Goal: Find specific page/section: Find specific page/section

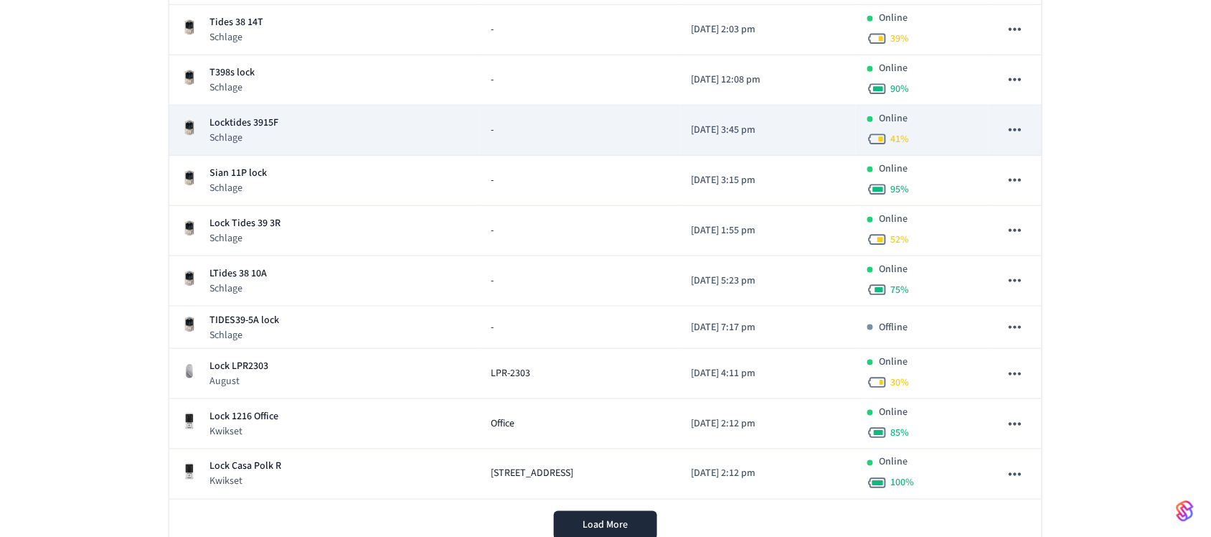
scroll to position [359, 0]
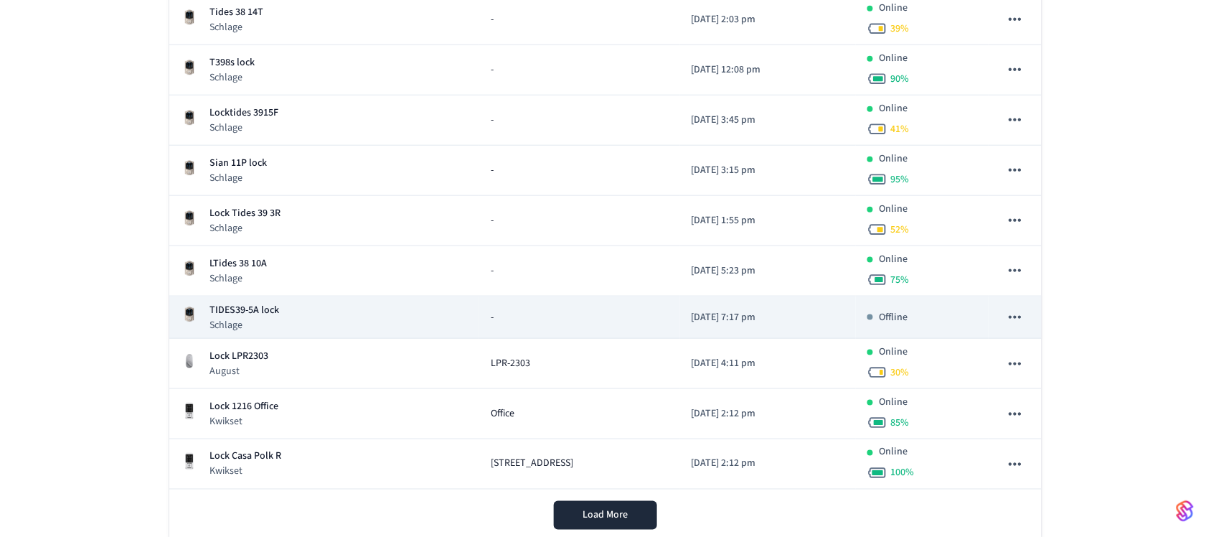
click at [324, 313] on div "TIDES39-5A lock Schlage" at bounding box center [324, 317] width 287 height 29
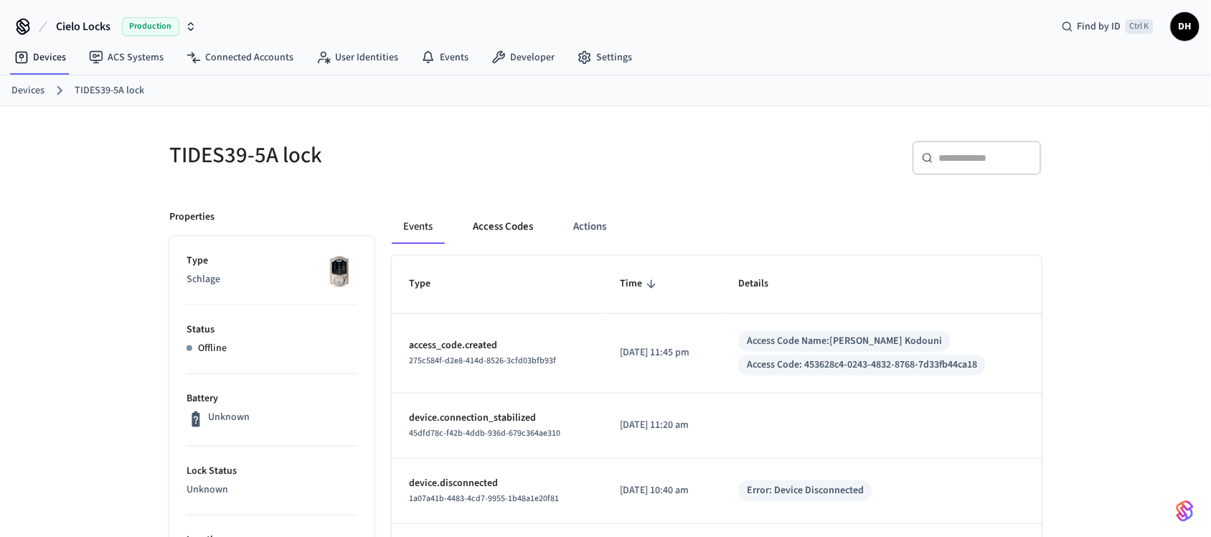
click at [509, 219] on button "Access Codes" at bounding box center [502, 226] width 83 height 34
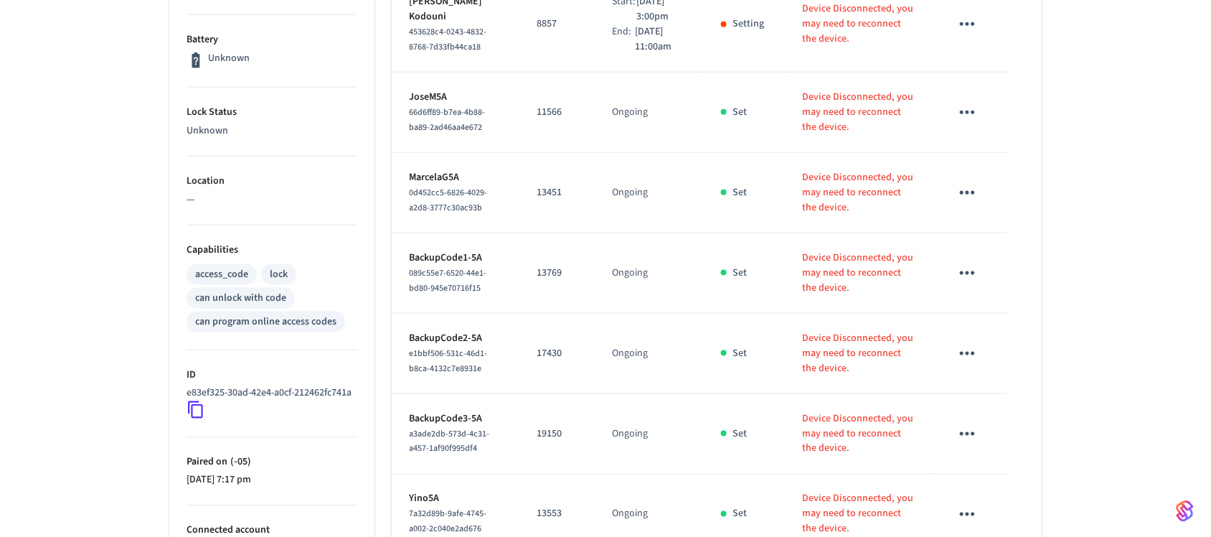
scroll to position [179, 0]
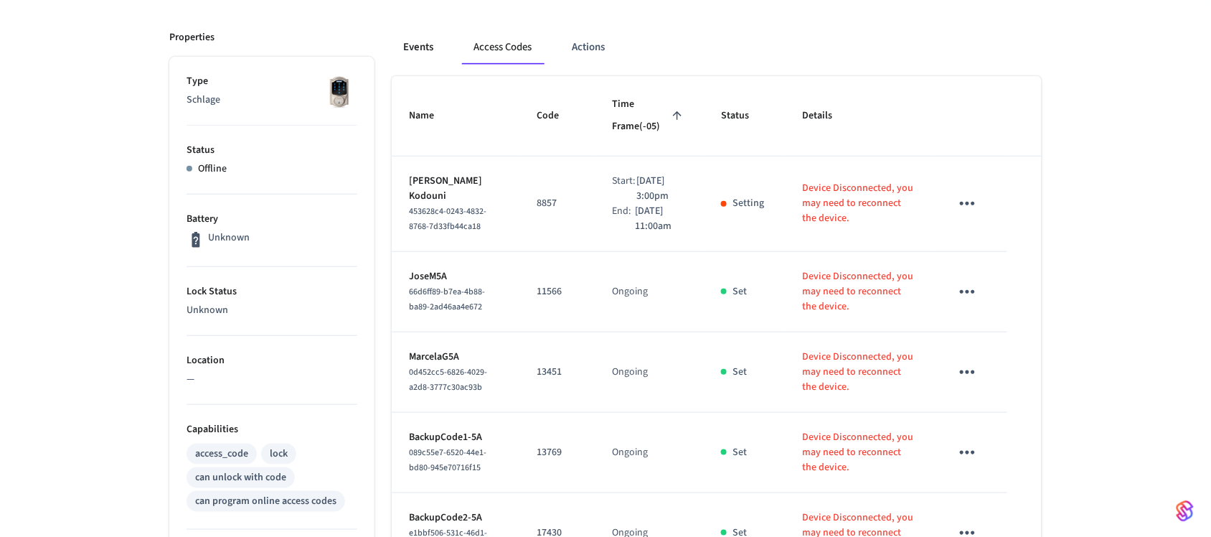
click at [423, 55] on button "Events" at bounding box center [418, 47] width 53 height 34
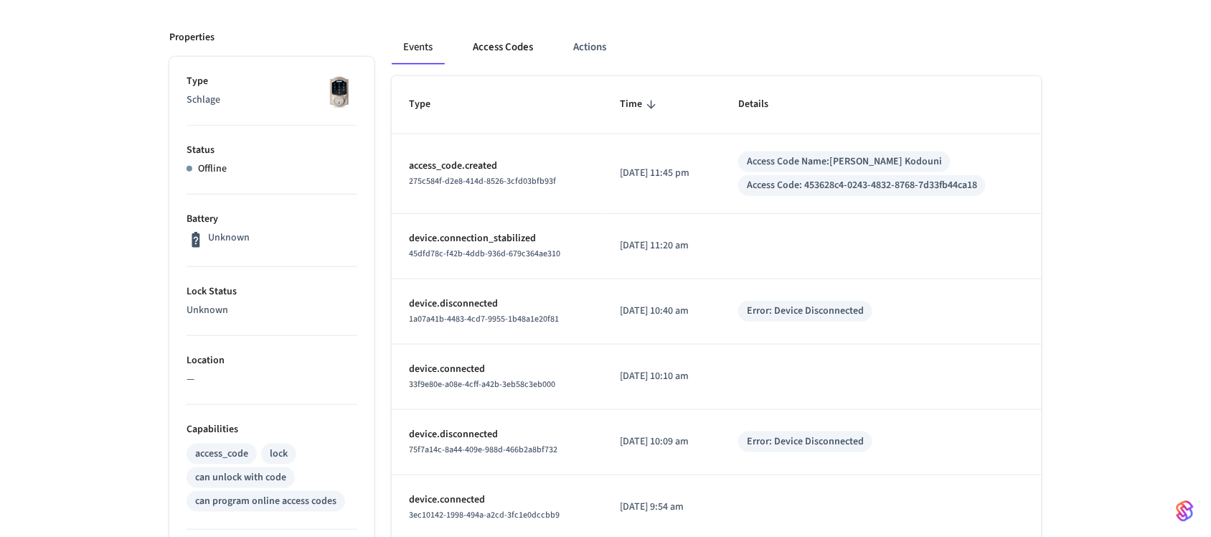
click at [513, 39] on button "Access Codes" at bounding box center [502, 47] width 83 height 34
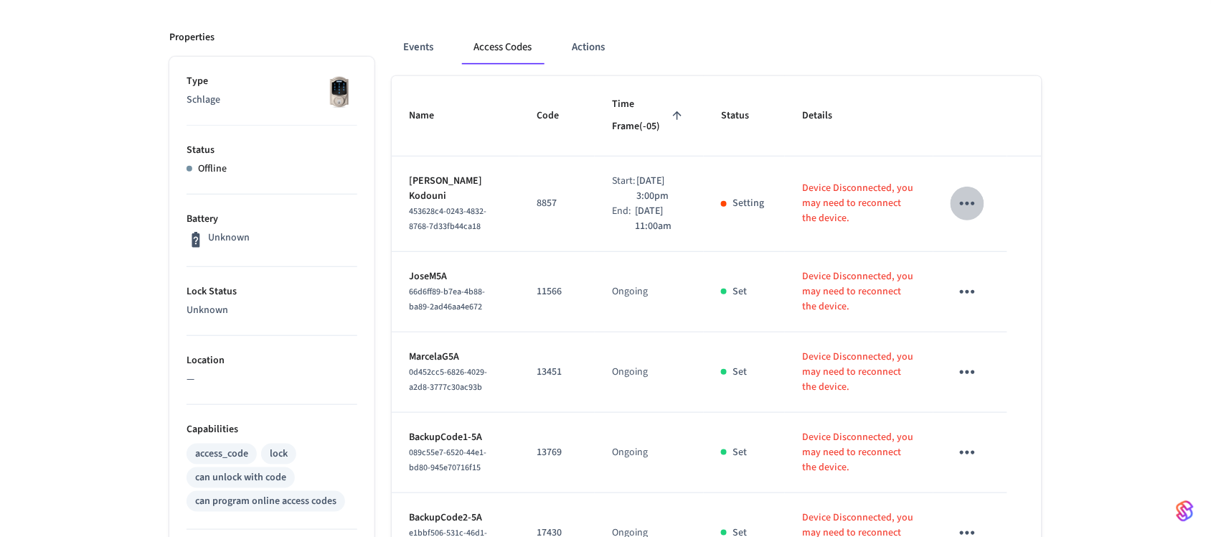
click at [953, 202] on button "sticky table" at bounding box center [968, 204] width 34 height 34
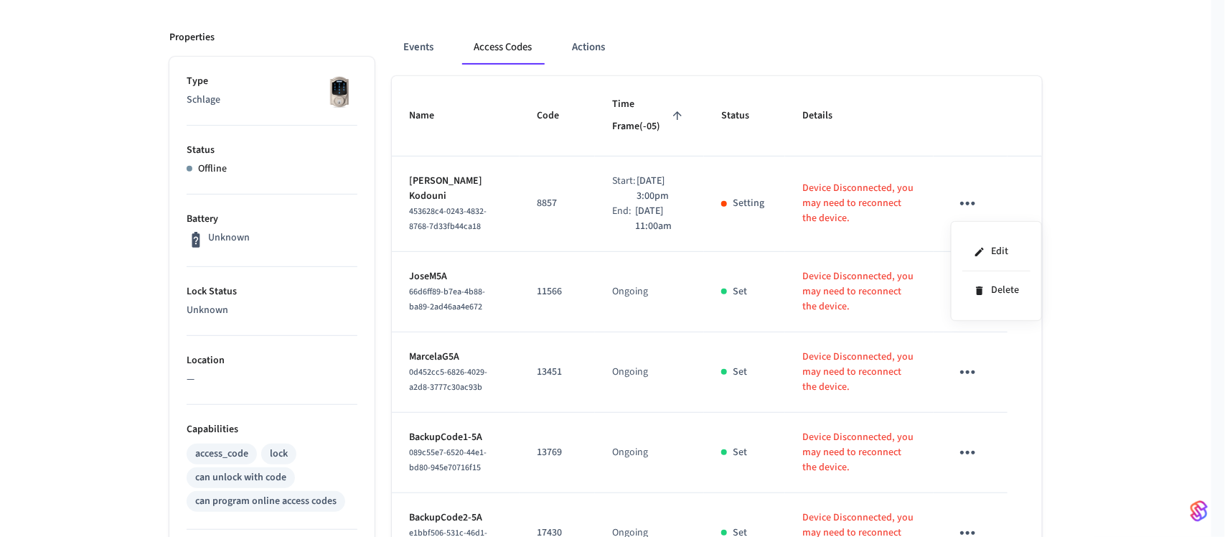
click at [1128, 199] on div at bounding box center [612, 268] width 1225 height 537
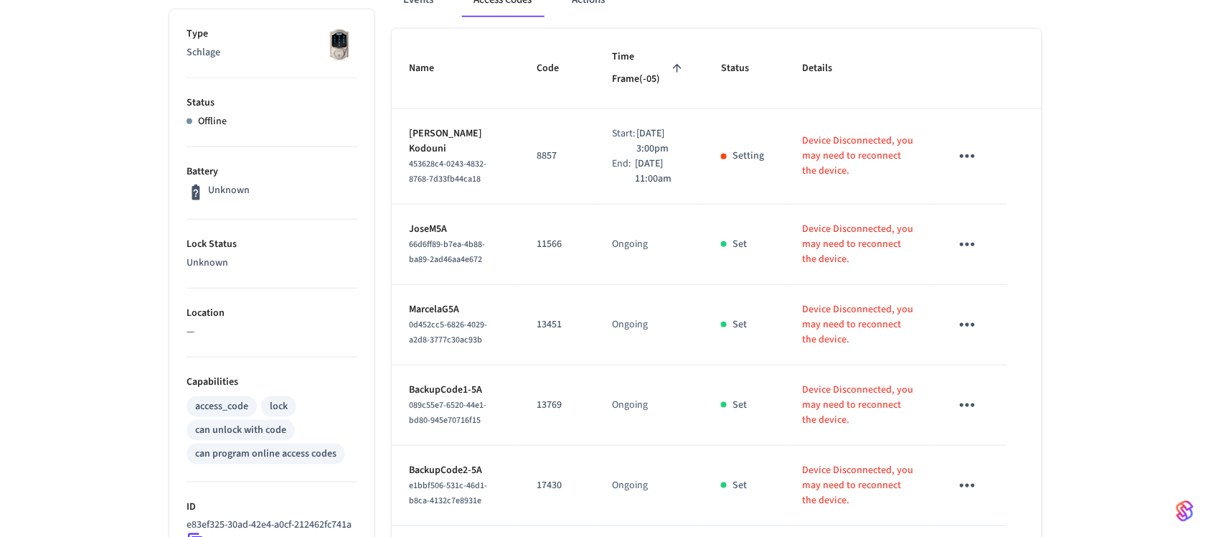
scroll to position [269, 0]
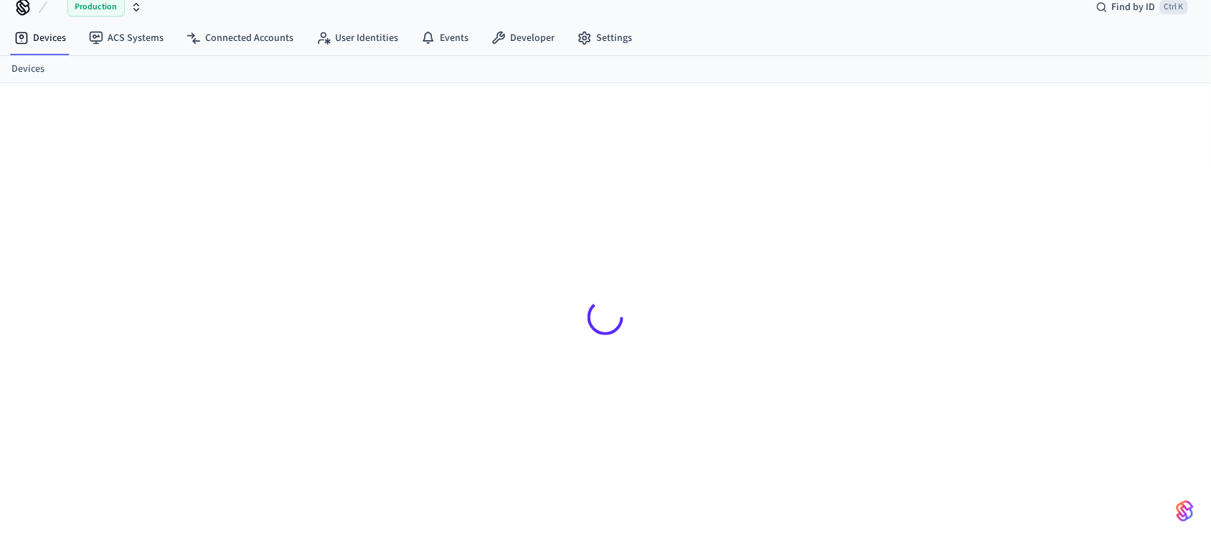
scroll to position [19, 0]
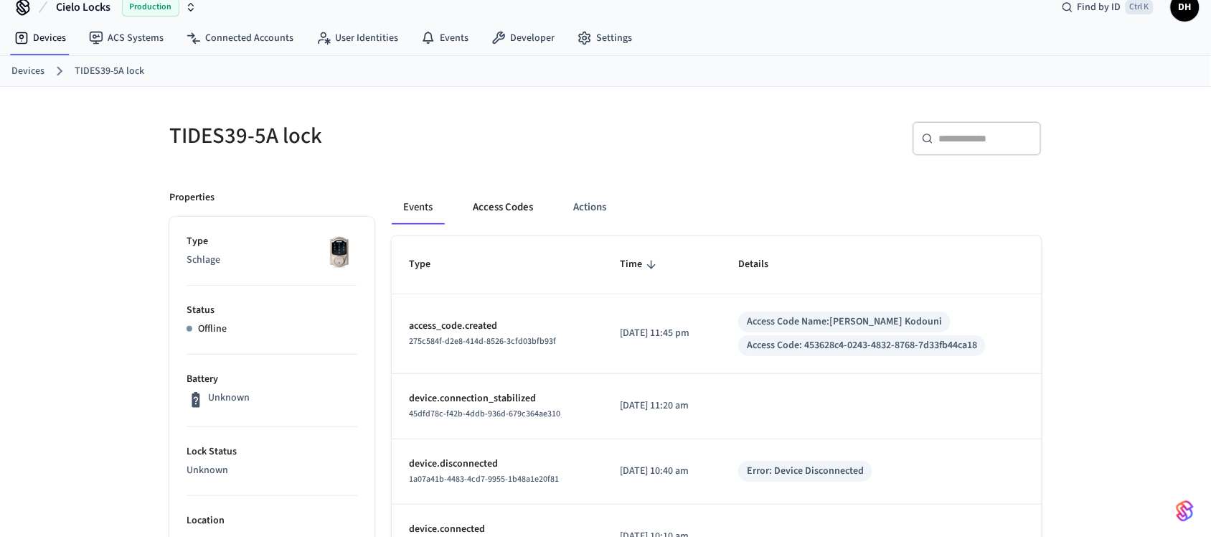
click at [504, 199] on button "Access Codes" at bounding box center [502, 207] width 83 height 34
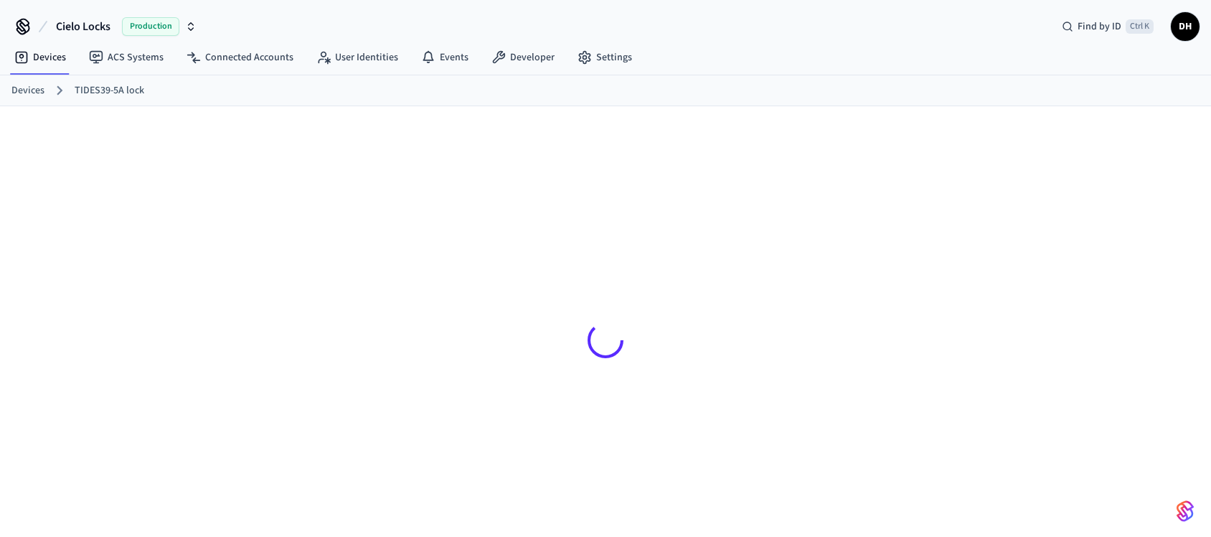
scroll to position [19, 0]
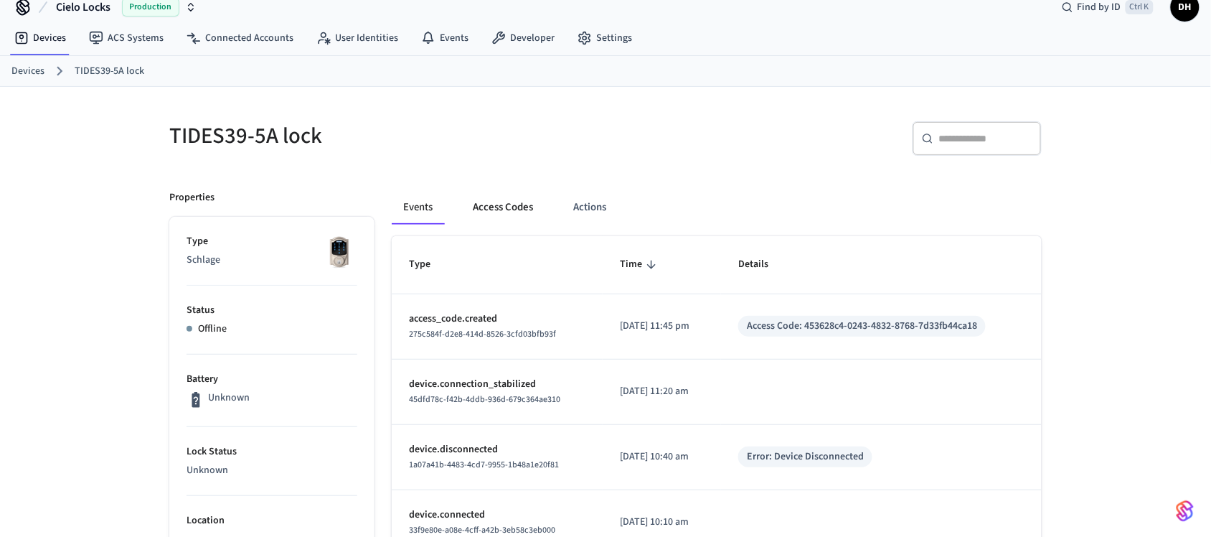
click at [521, 208] on button "Access Codes" at bounding box center [502, 207] width 83 height 34
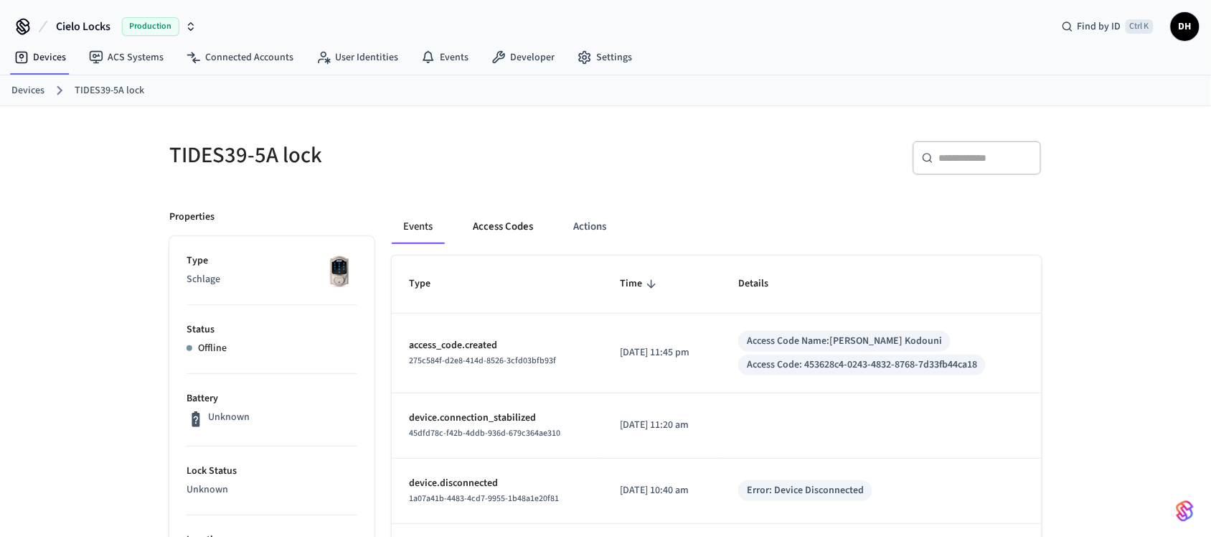
click at [529, 222] on button "Access Codes" at bounding box center [502, 226] width 83 height 34
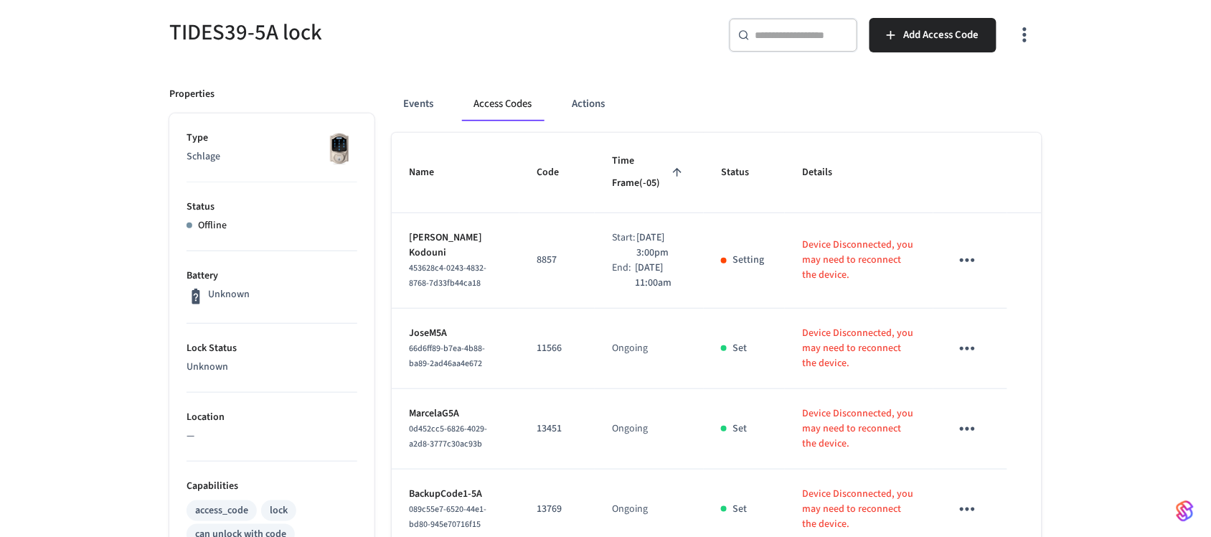
scroll to position [179, 0]
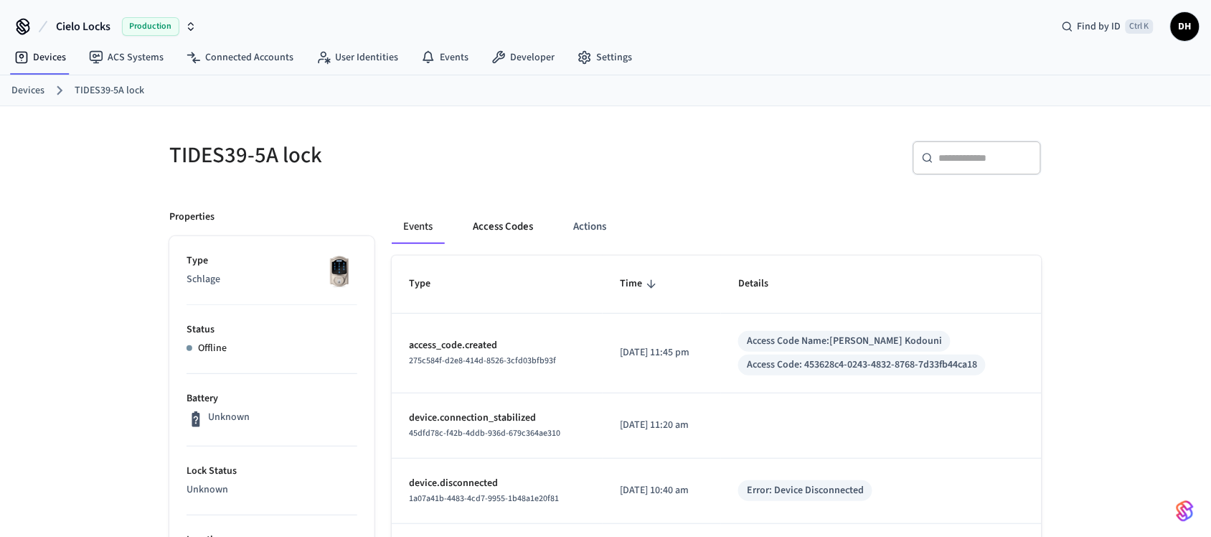
click at [482, 219] on button "Access Codes" at bounding box center [502, 226] width 83 height 34
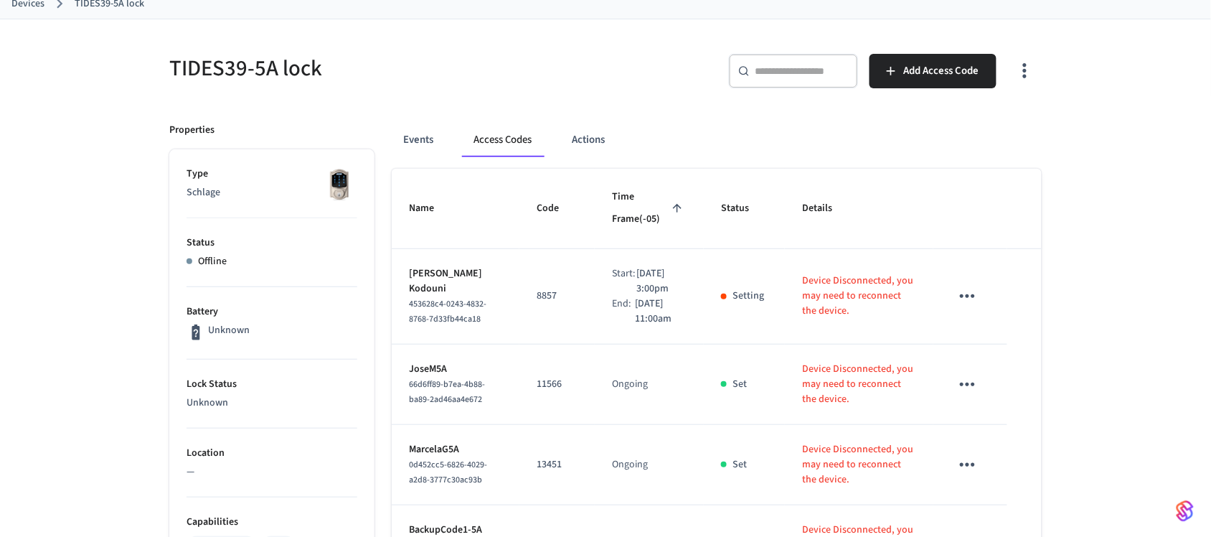
scroll to position [90, 0]
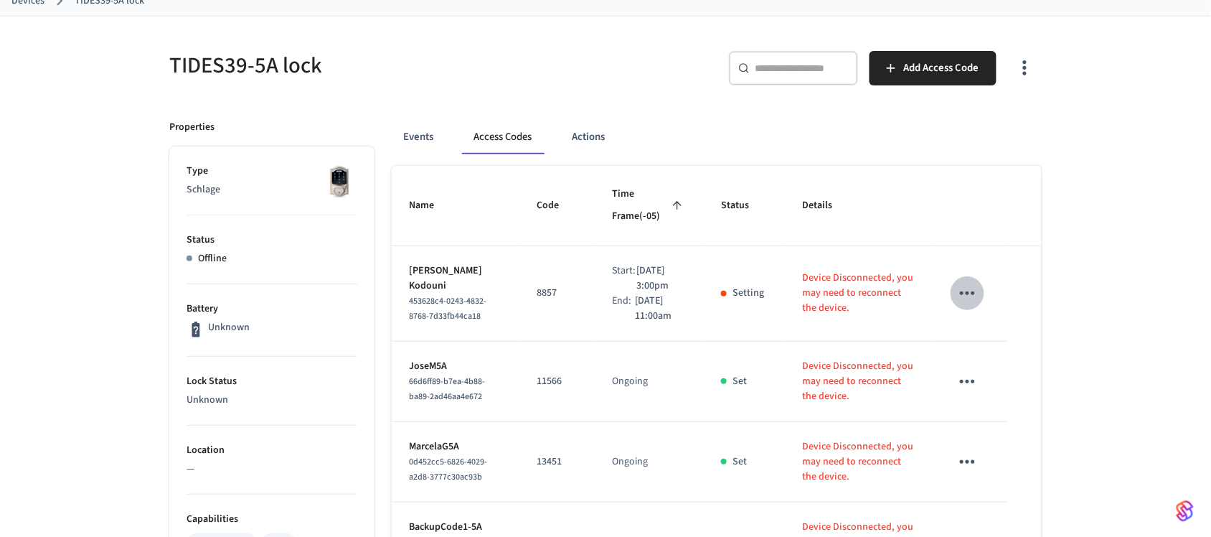
click at [963, 282] on icon "sticky table" at bounding box center [967, 293] width 22 height 22
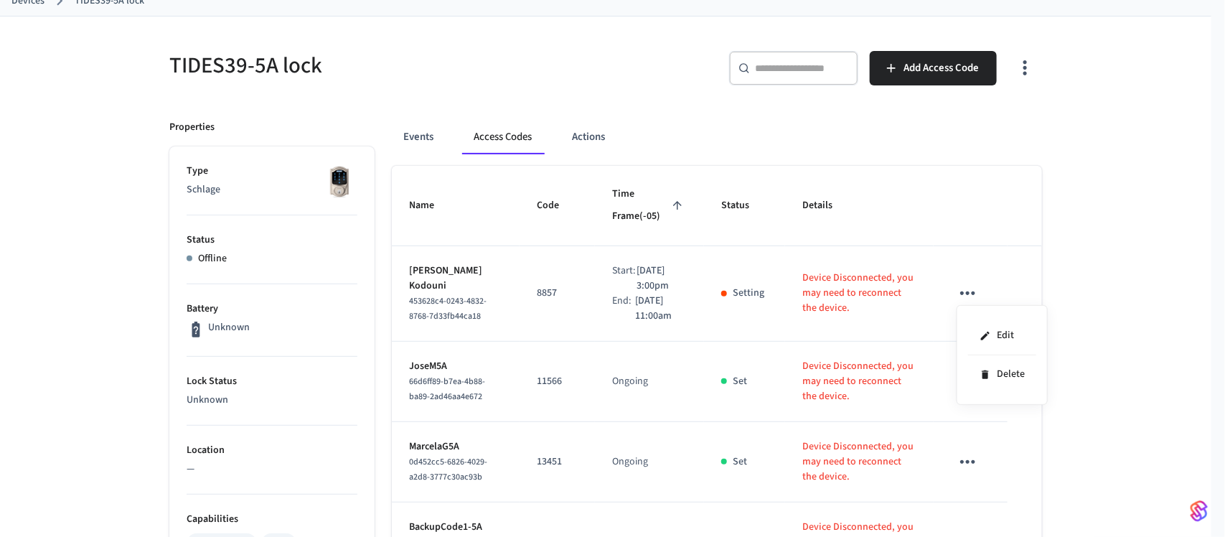
click at [1107, 244] on div at bounding box center [612, 268] width 1225 height 537
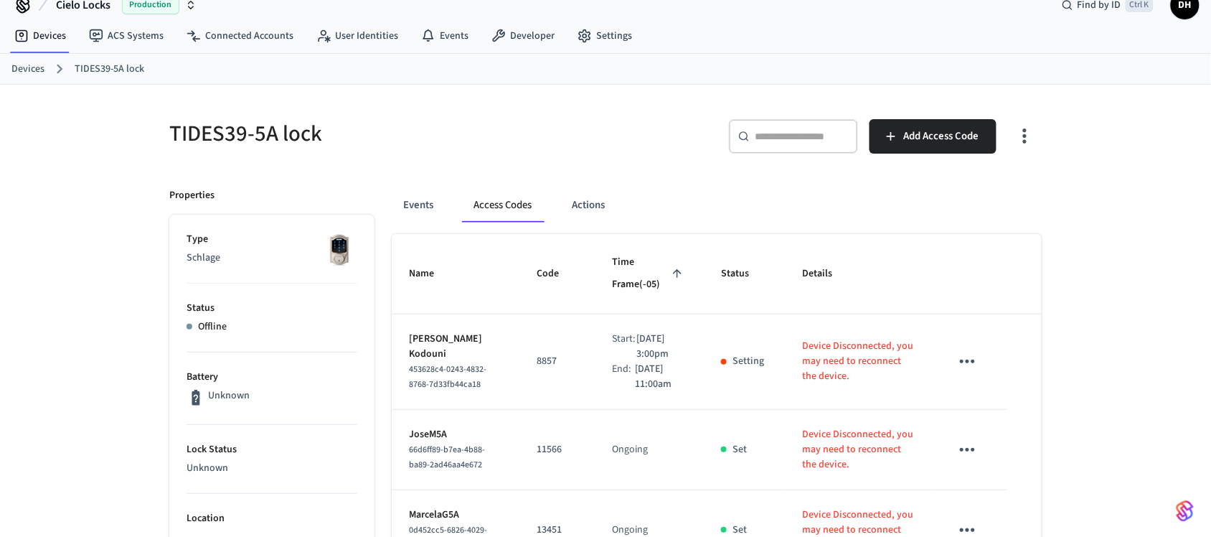
scroll to position [0, 0]
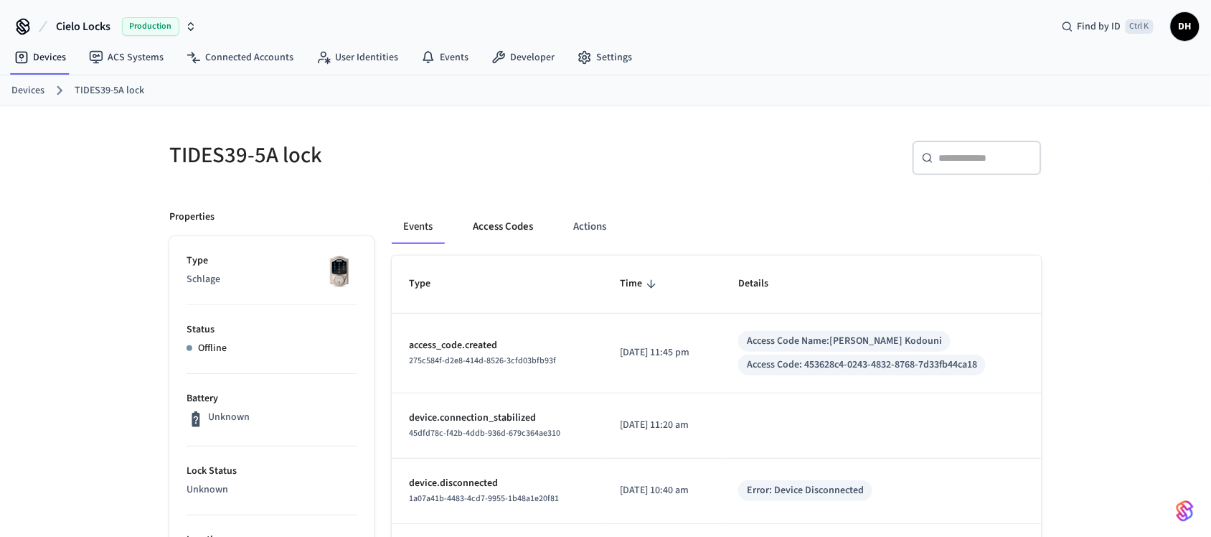
click at [520, 227] on button "Access Codes" at bounding box center [502, 226] width 83 height 34
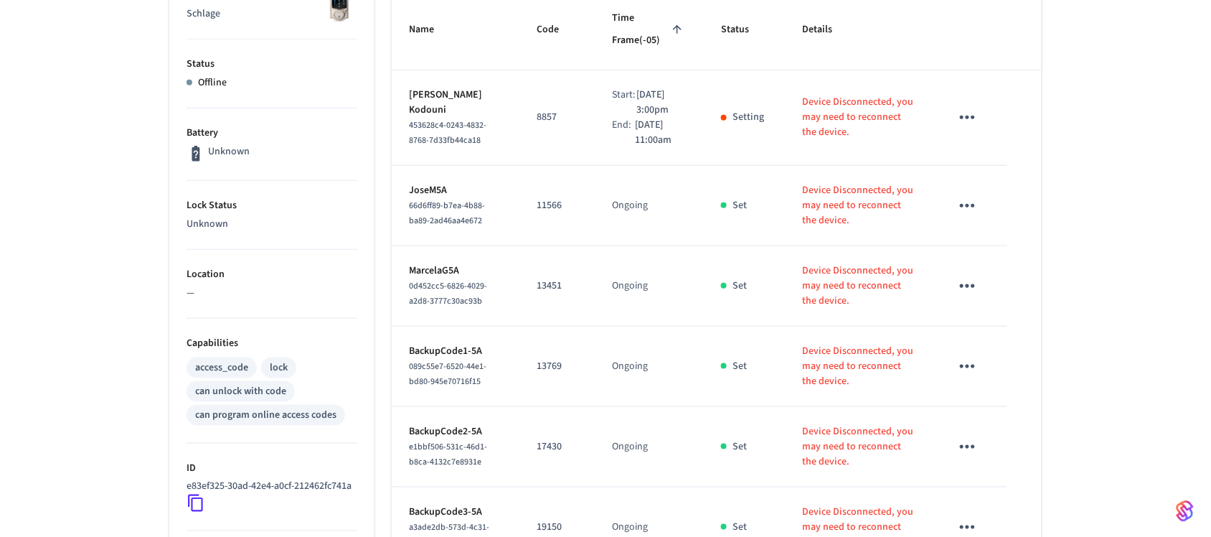
scroll to position [269, 0]
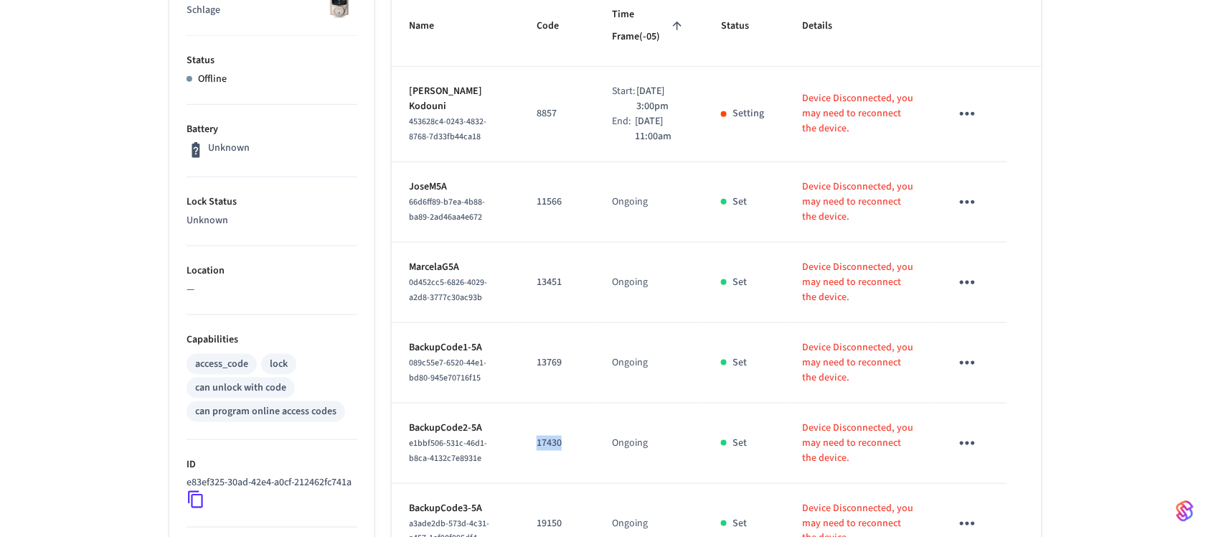
drag, startPoint x: 560, startPoint y: 443, endPoint x: 525, endPoint y: 443, distance: 34.4
click at [525, 443] on td "17430" at bounding box center [556, 443] width 75 height 80
copy p "17430"
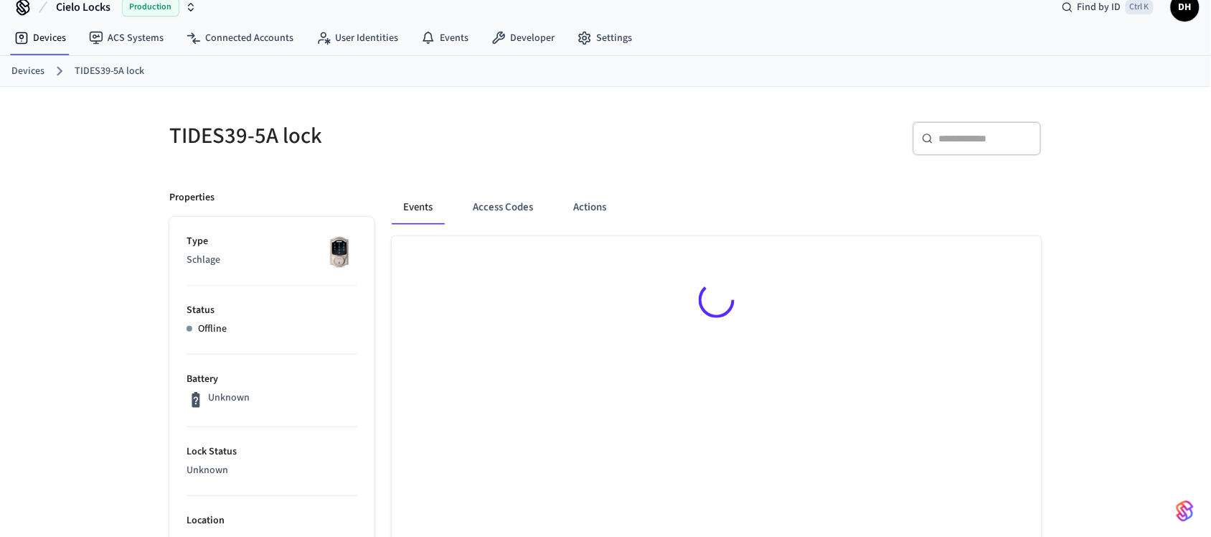
scroll to position [19, 0]
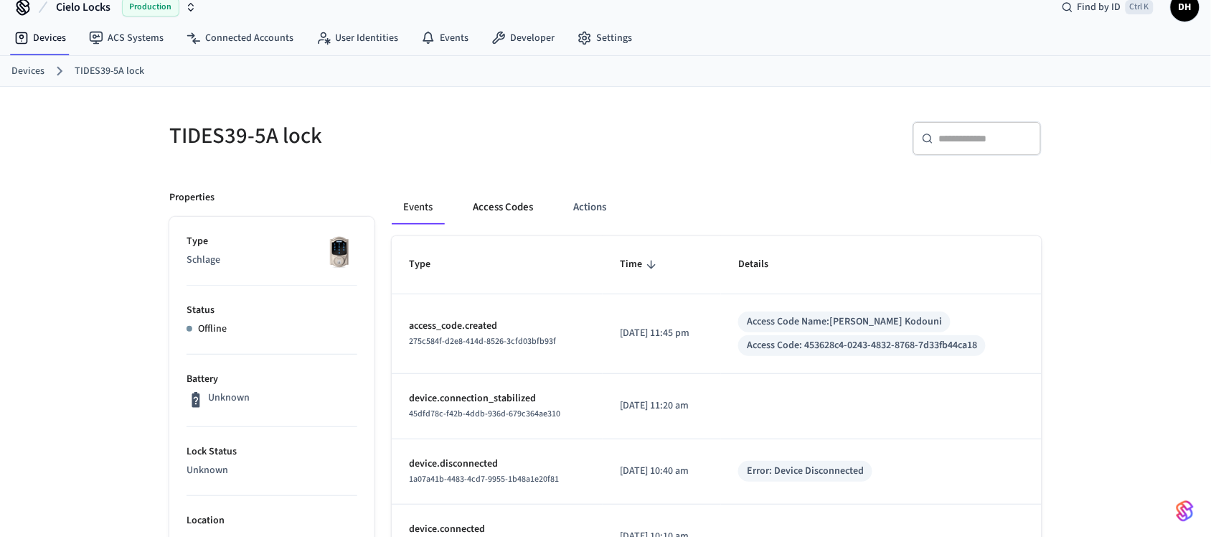
click at [491, 204] on button "Access Codes" at bounding box center [502, 207] width 83 height 34
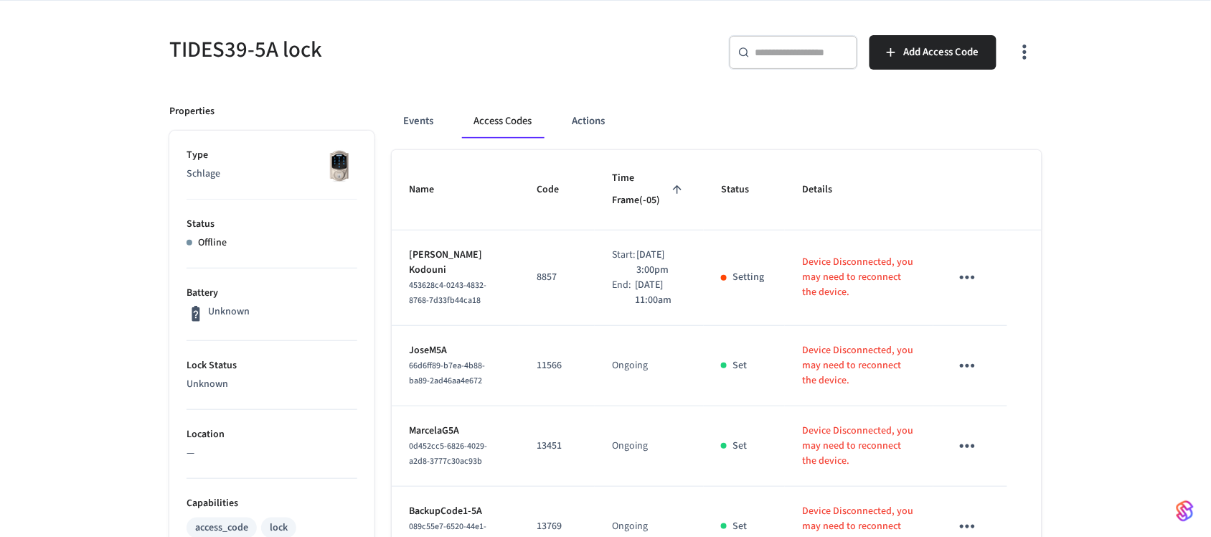
scroll to position [109, 0]
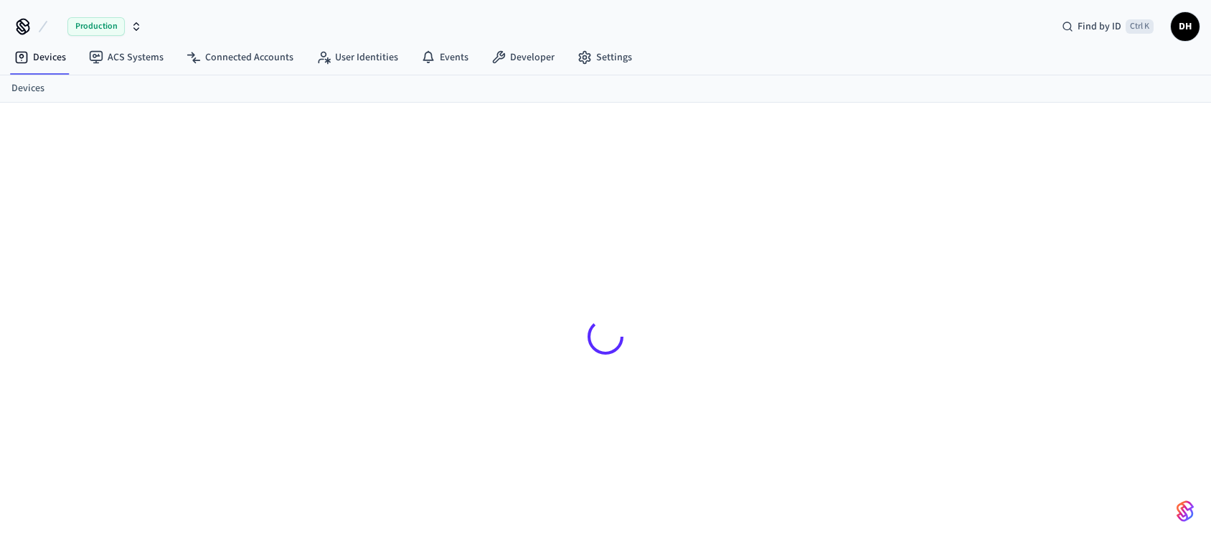
scroll to position [19, 0]
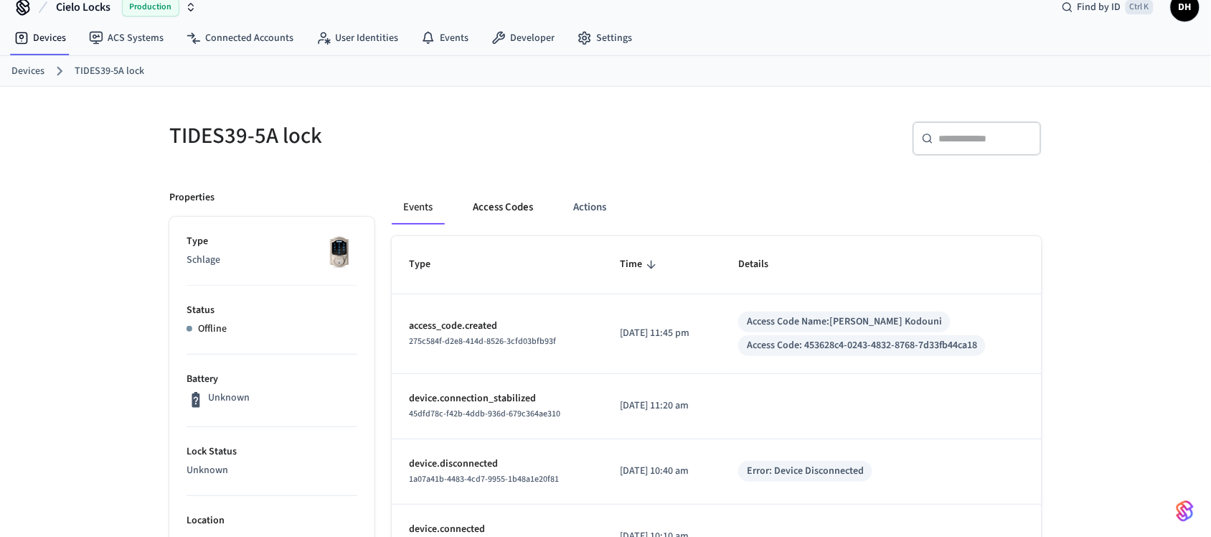
click at [534, 212] on button "Access Codes" at bounding box center [502, 207] width 83 height 34
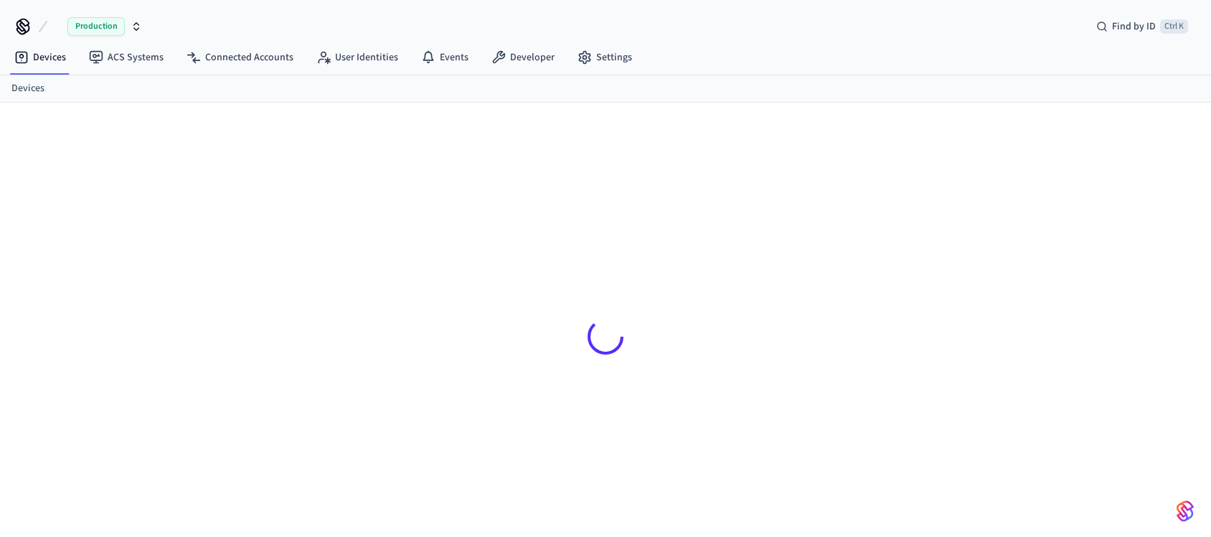
scroll to position [19, 0]
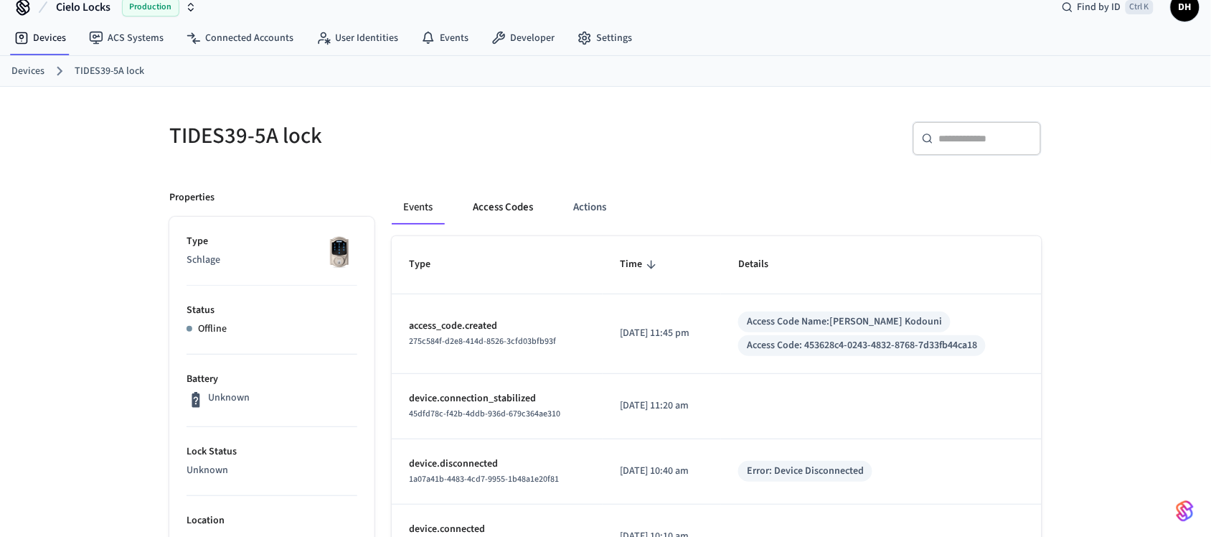
click at [535, 215] on button "Access Codes" at bounding box center [502, 207] width 83 height 34
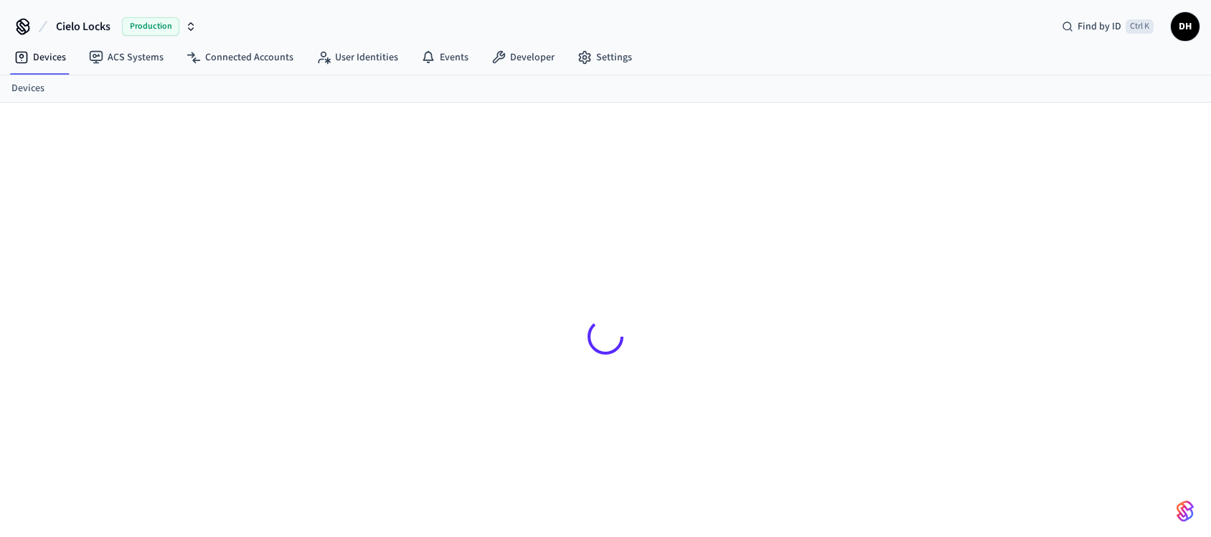
scroll to position [19, 0]
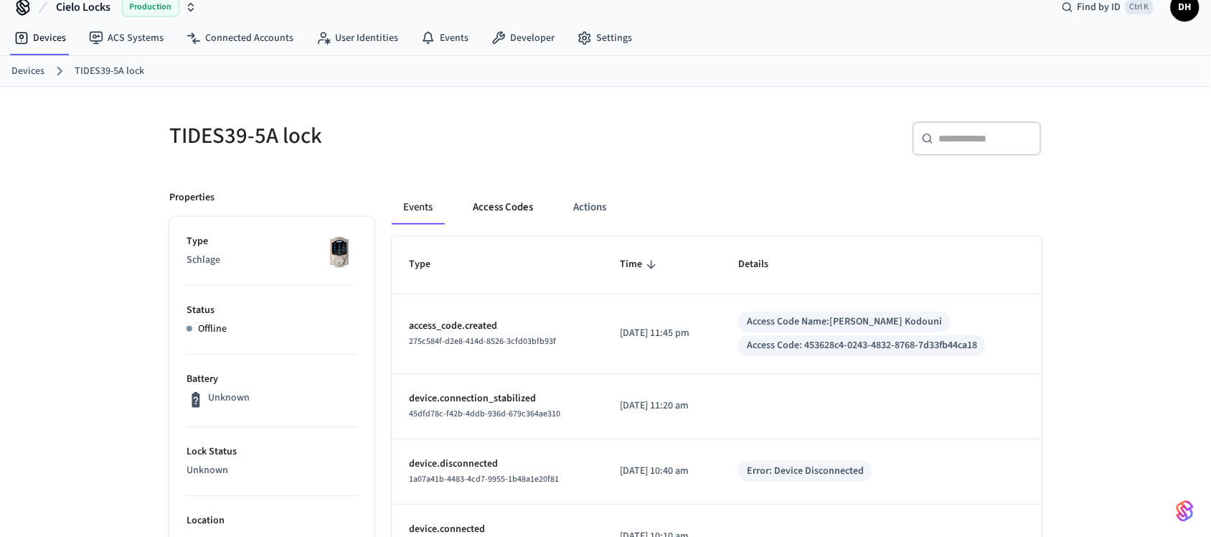
click at [508, 205] on button "Access Codes" at bounding box center [502, 207] width 83 height 34
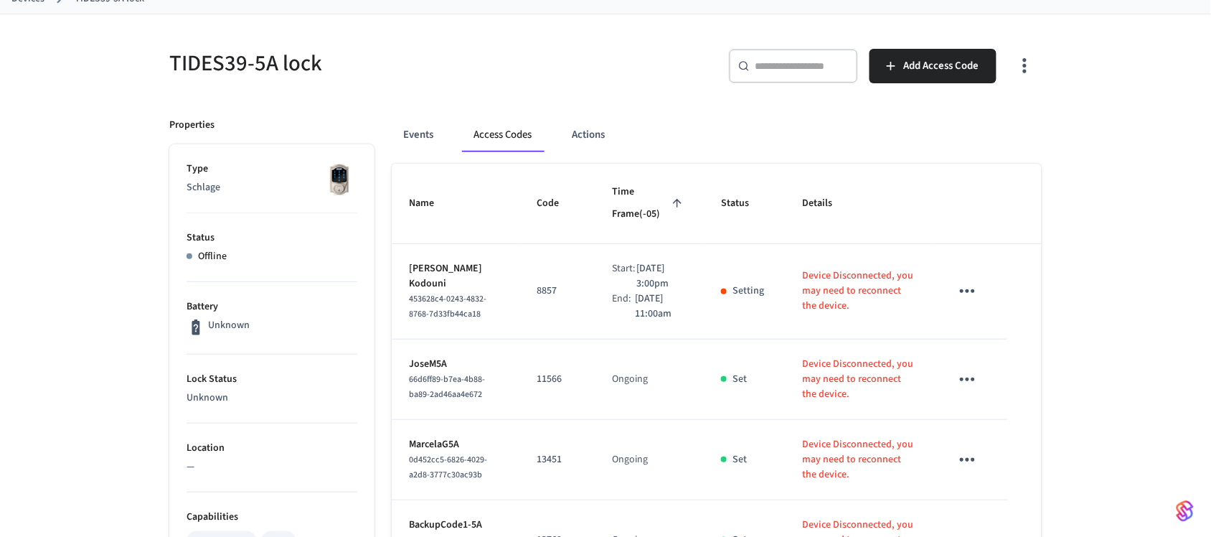
scroll to position [199, 0]
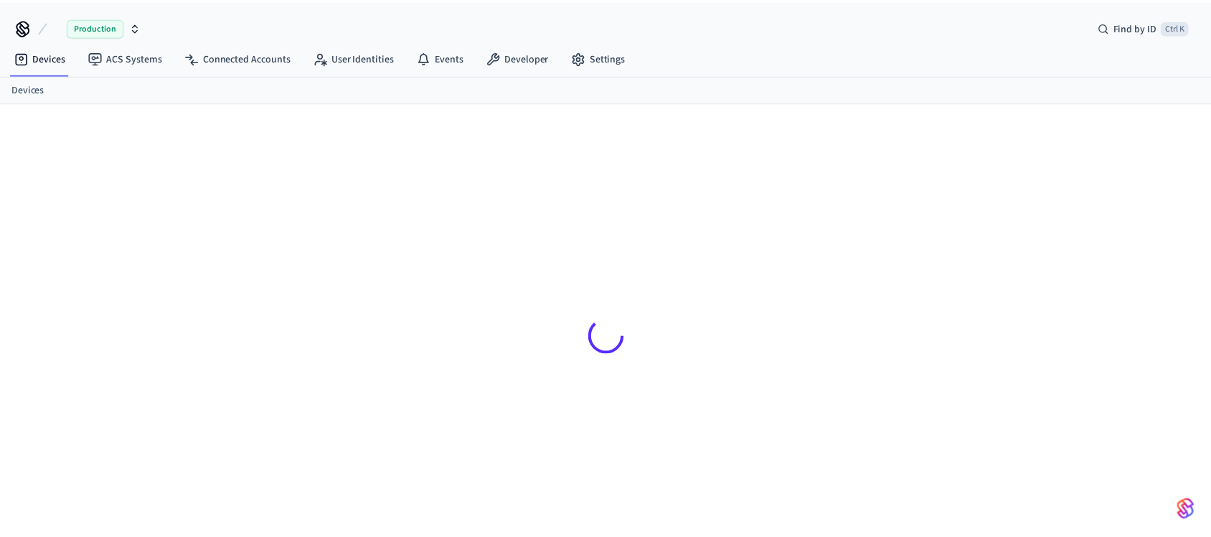
scroll to position [19, 0]
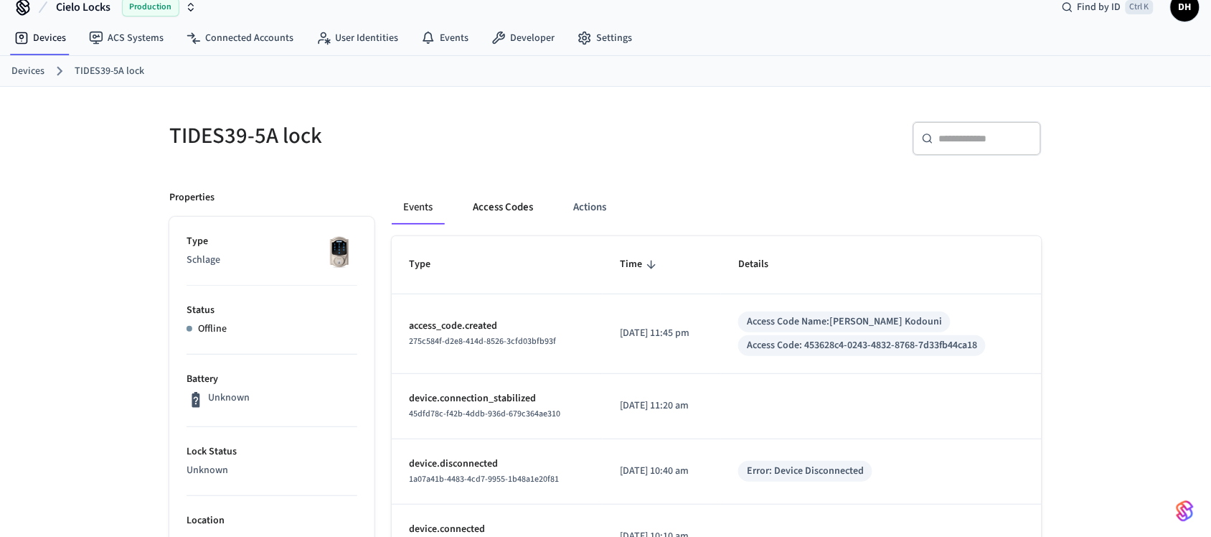
click at [490, 206] on button "Access Codes" at bounding box center [502, 207] width 83 height 34
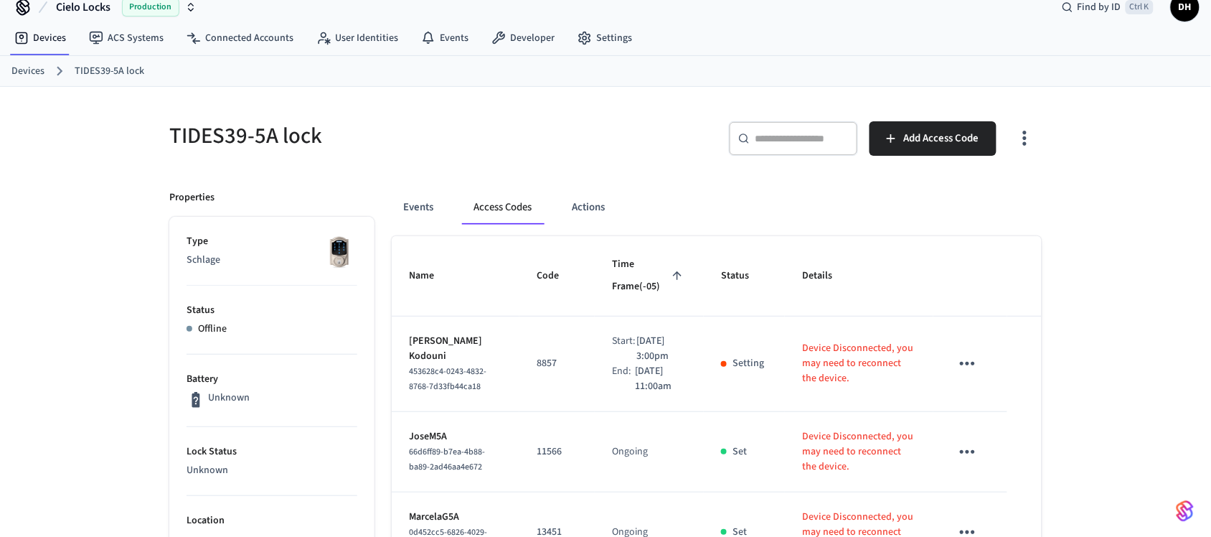
scroll to position [199, 0]
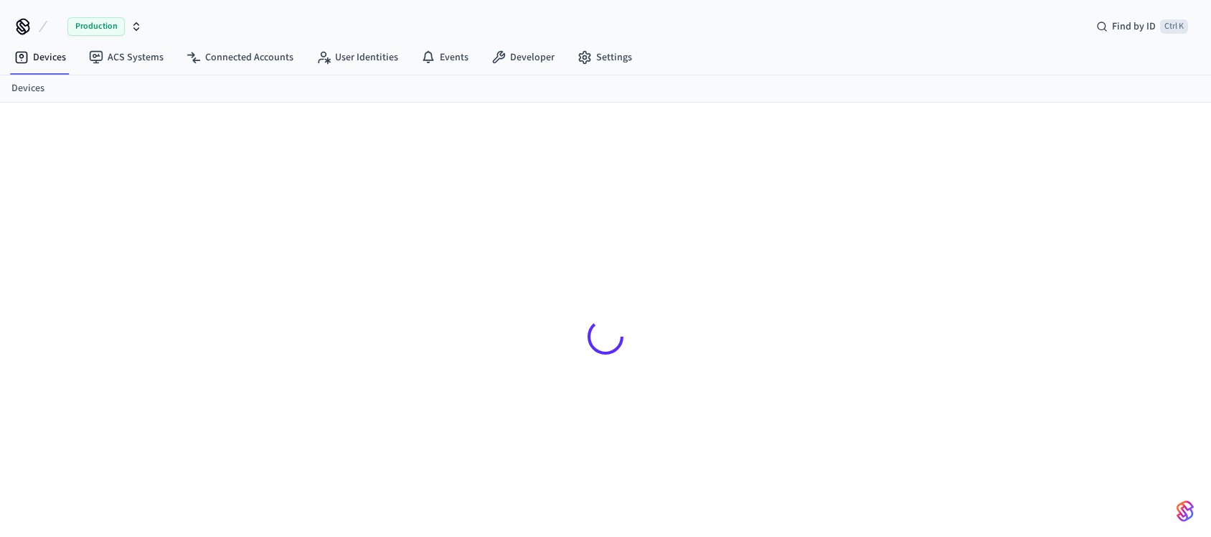
scroll to position [19, 0]
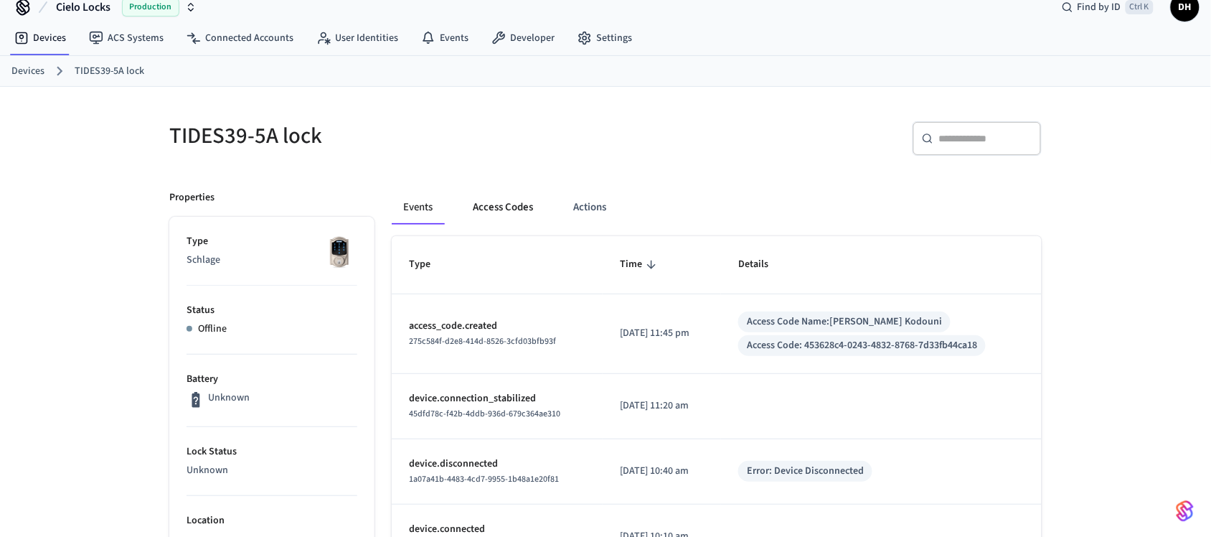
click at [495, 214] on button "Access Codes" at bounding box center [502, 207] width 83 height 34
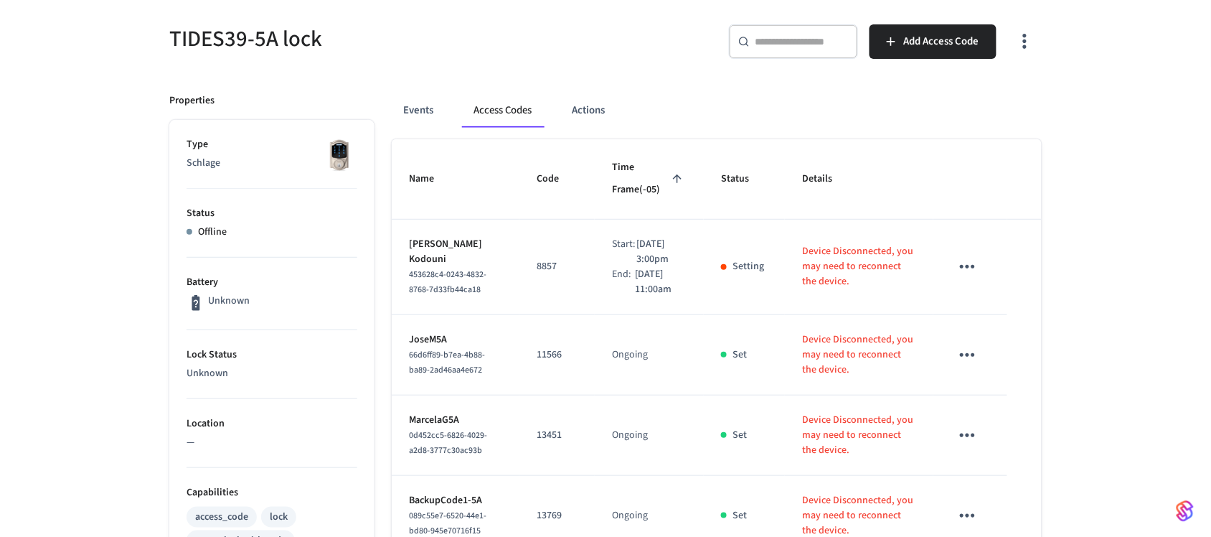
scroll to position [109, 0]
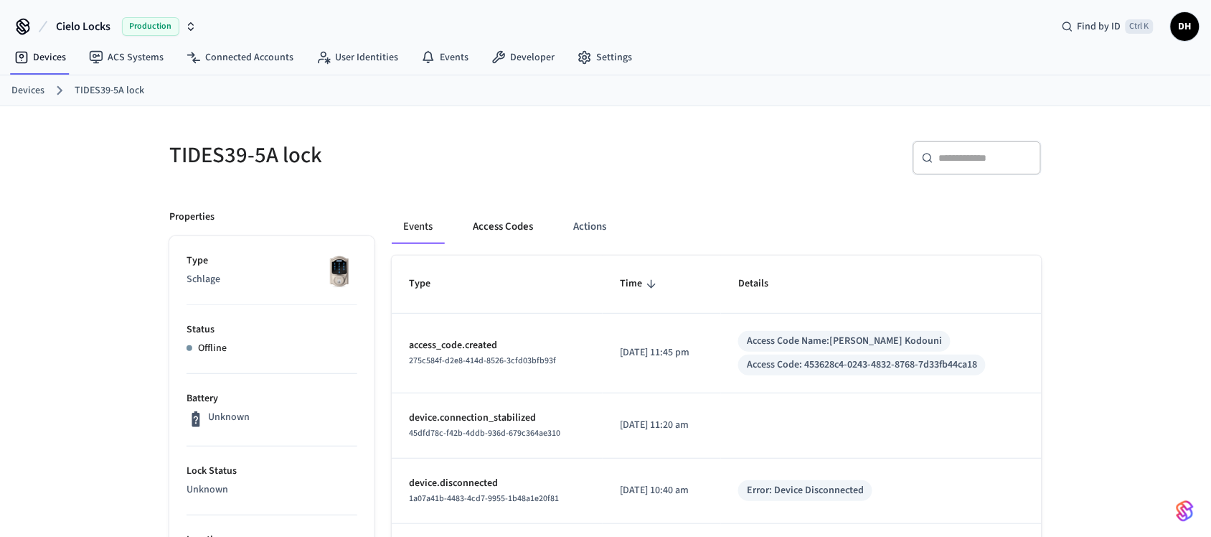
click at [468, 210] on button "Access Codes" at bounding box center [502, 226] width 83 height 34
click at [485, 241] on button "Access Codes" at bounding box center [502, 226] width 83 height 34
click at [508, 235] on button "Access Codes" at bounding box center [502, 226] width 83 height 34
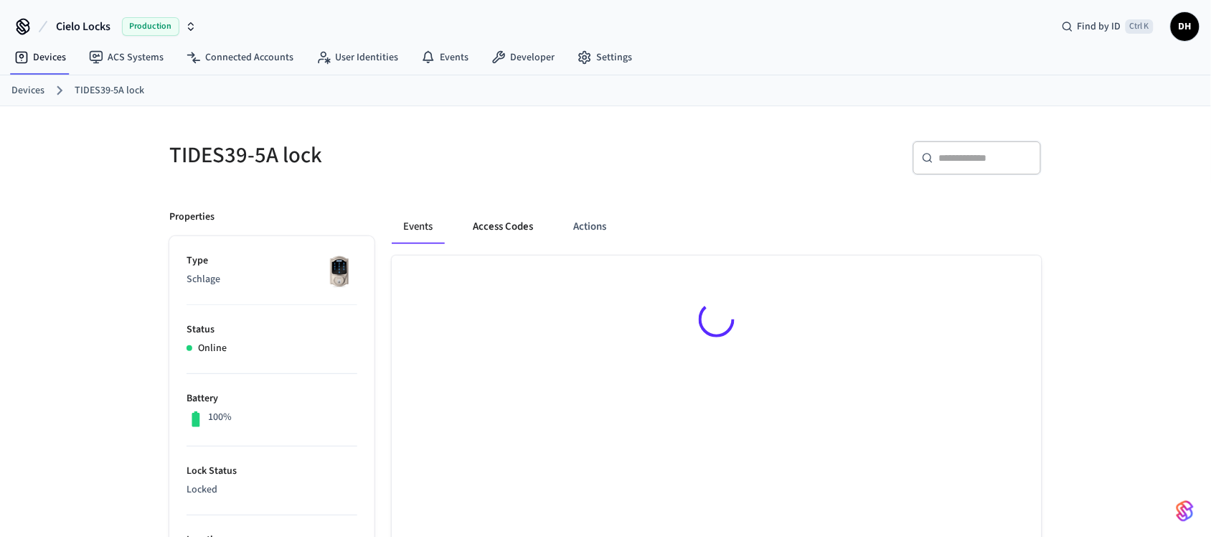
click at [501, 227] on button "Access Codes" at bounding box center [502, 226] width 83 height 34
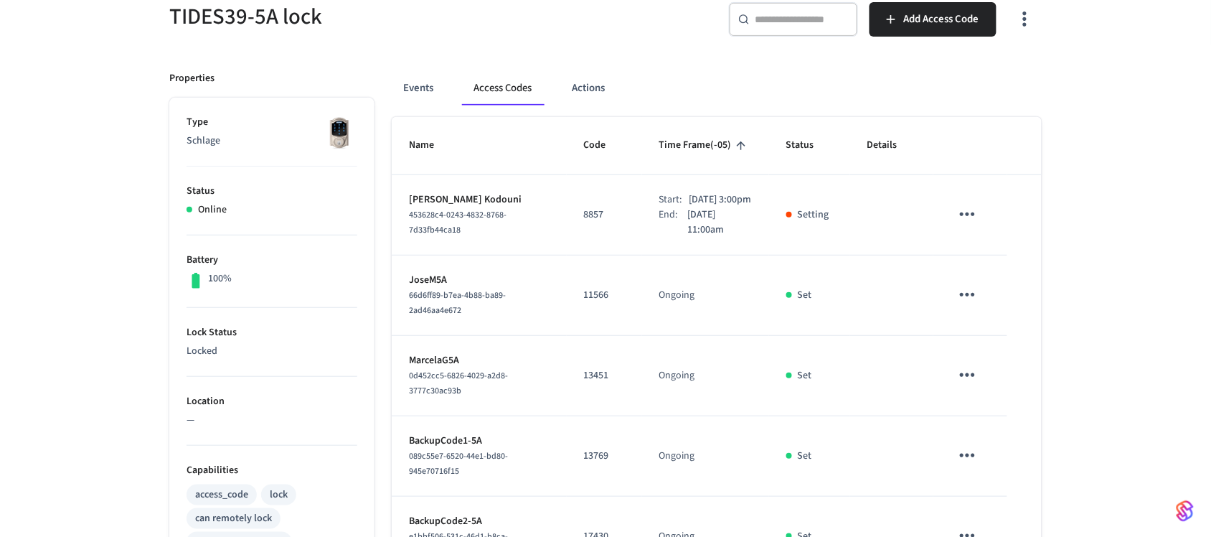
scroll to position [179, 0]
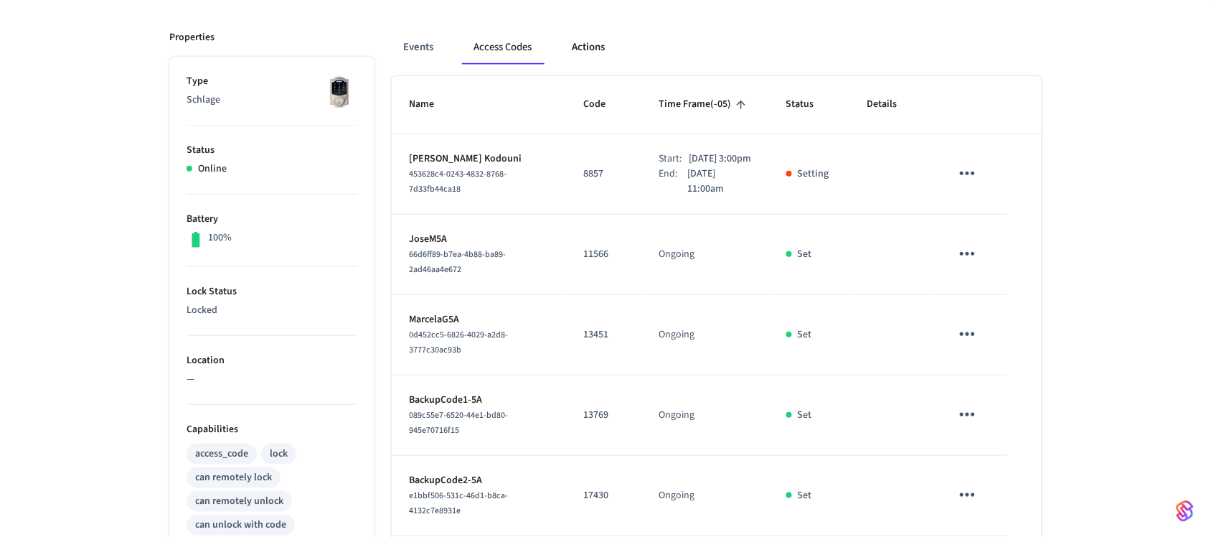
click at [600, 49] on button "Actions" at bounding box center [588, 47] width 56 height 34
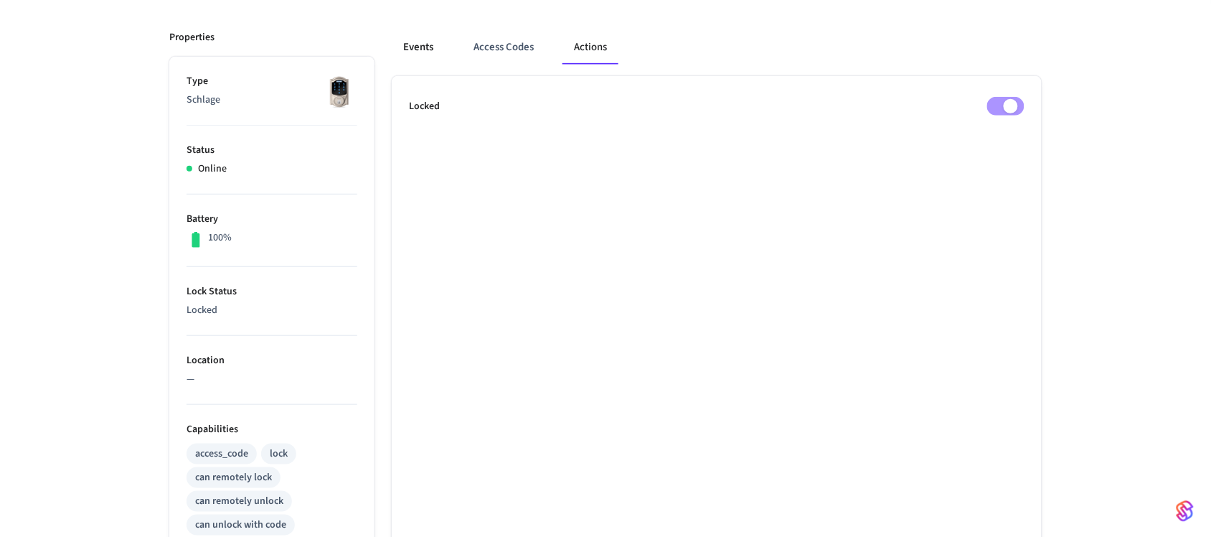
click at [431, 55] on button "Events" at bounding box center [418, 47] width 53 height 34
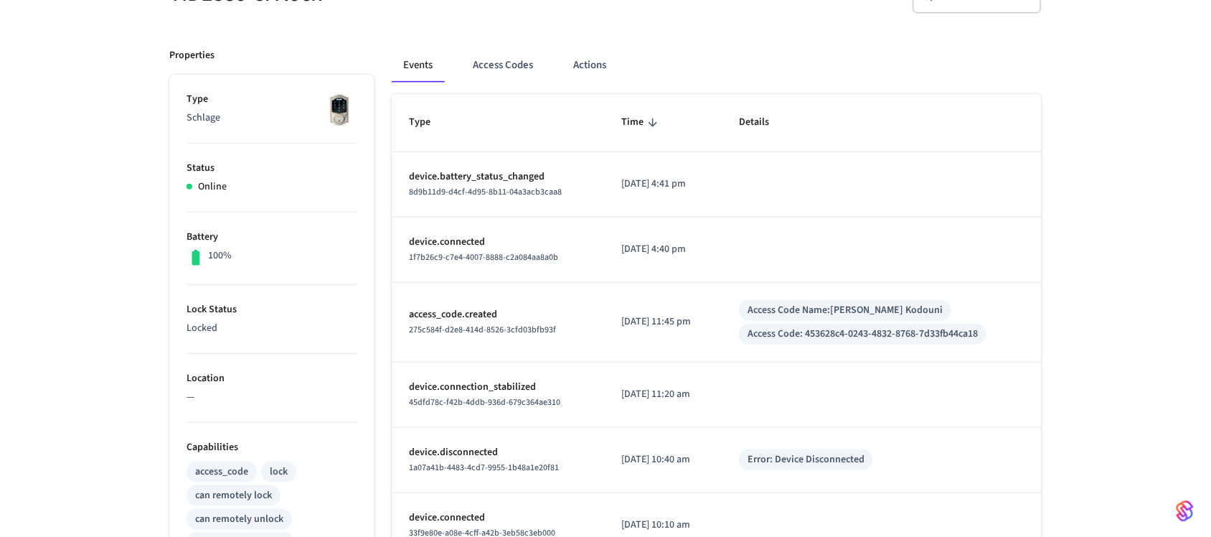
scroll to position [0, 0]
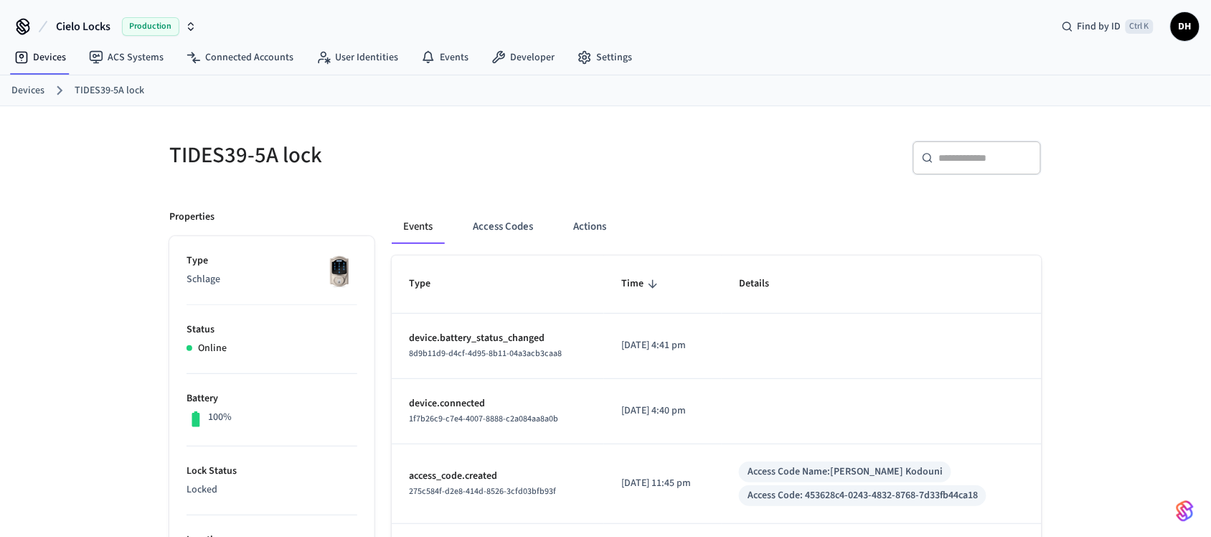
click at [39, 92] on link "Devices" at bounding box center [27, 90] width 33 height 15
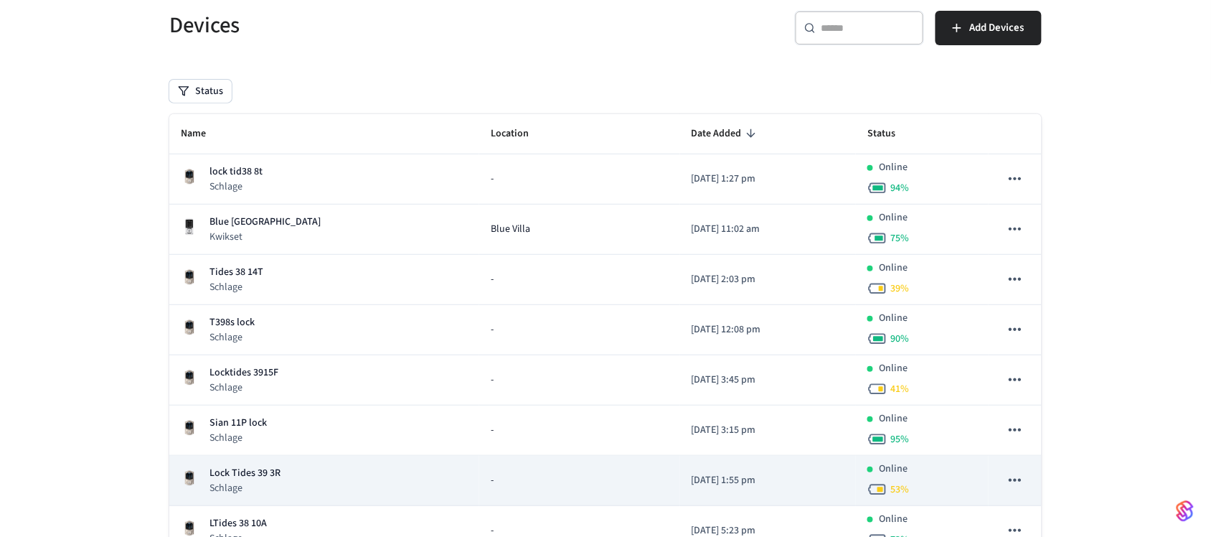
scroll to position [90, 0]
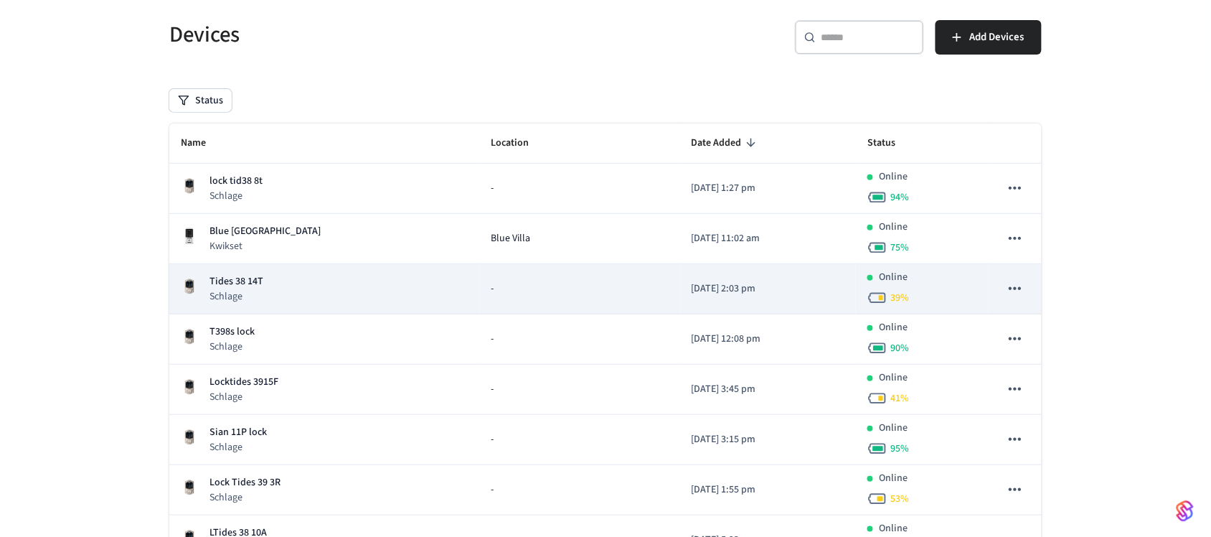
click at [692, 293] on p "[DATE] 2:03 pm" at bounding box center [769, 288] width 154 height 15
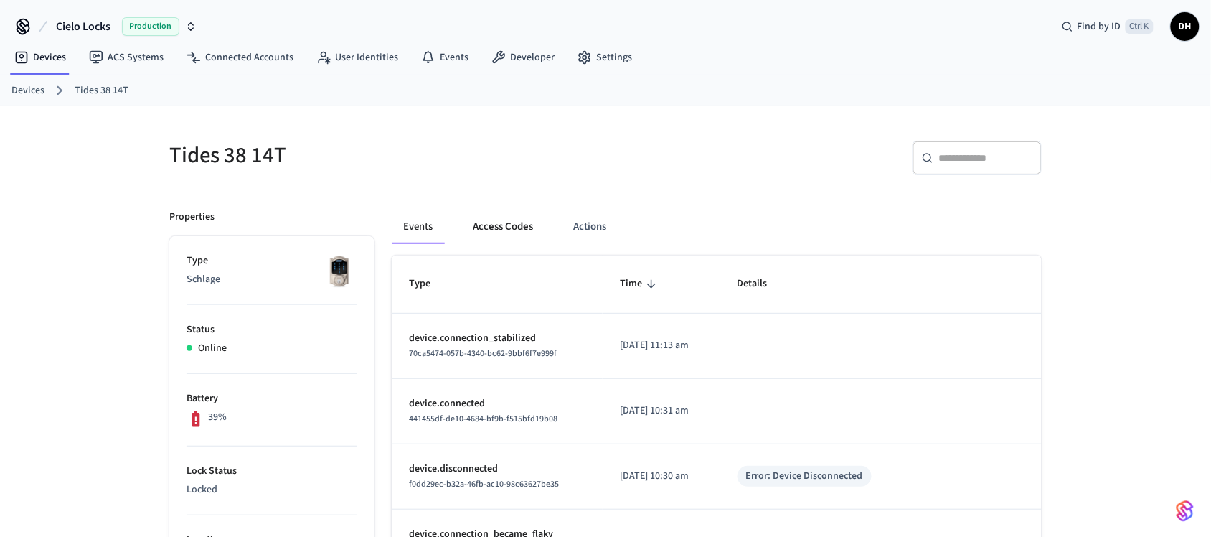
click at [522, 225] on button "Access Codes" at bounding box center [502, 226] width 83 height 34
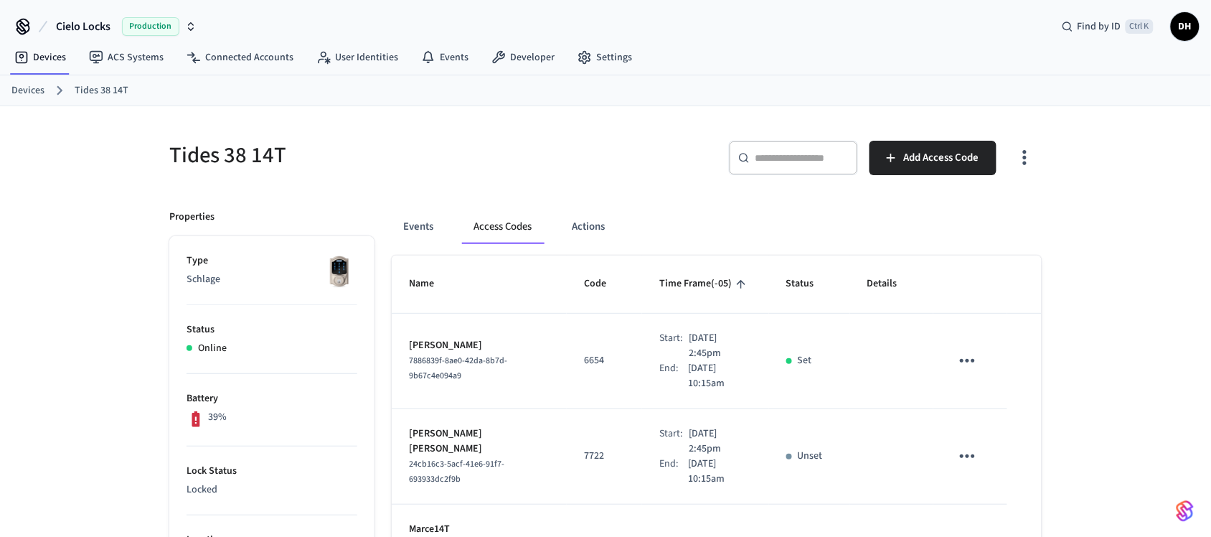
click at [36, 88] on link "Devices" at bounding box center [27, 90] width 33 height 15
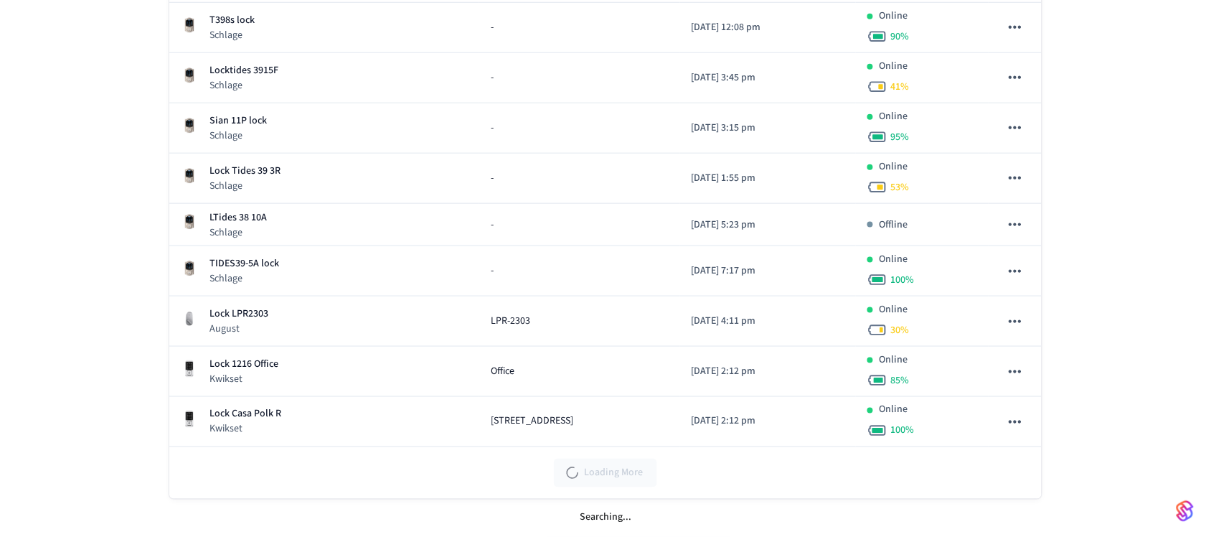
scroll to position [410, 0]
